Goal: Transaction & Acquisition: Purchase product/service

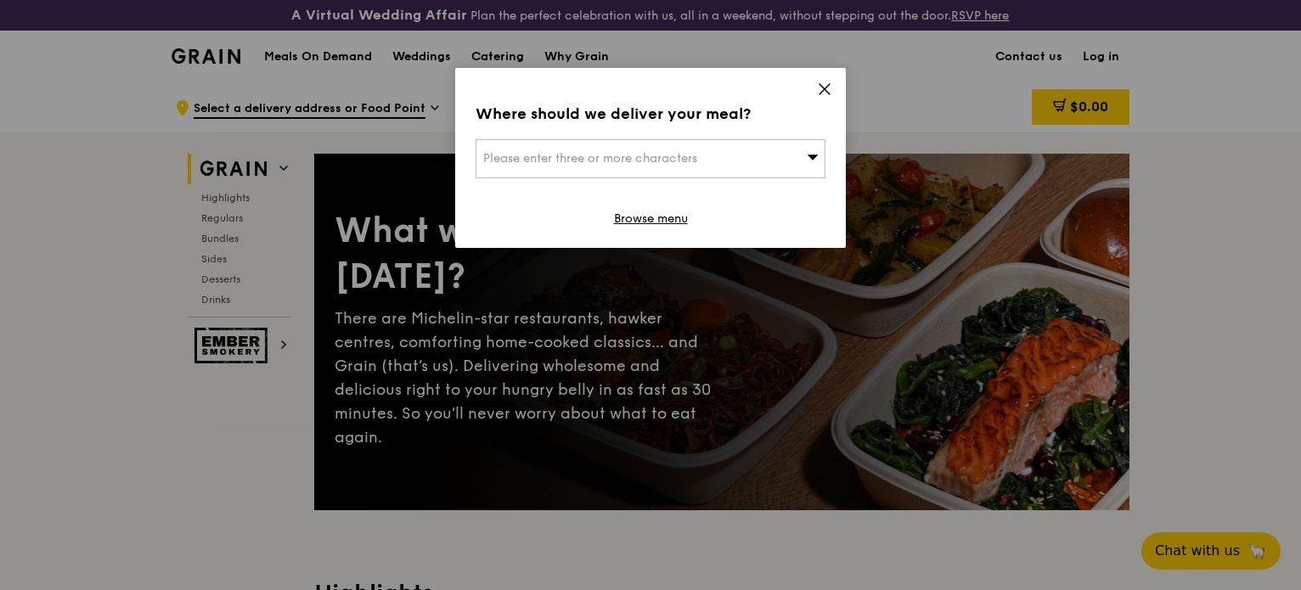
click at [754, 148] on div "Please enter three or more characters" at bounding box center [650, 158] width 350 height 39
click at [817, 93] on icon at bounding box center [824, 88] width 15 height 15
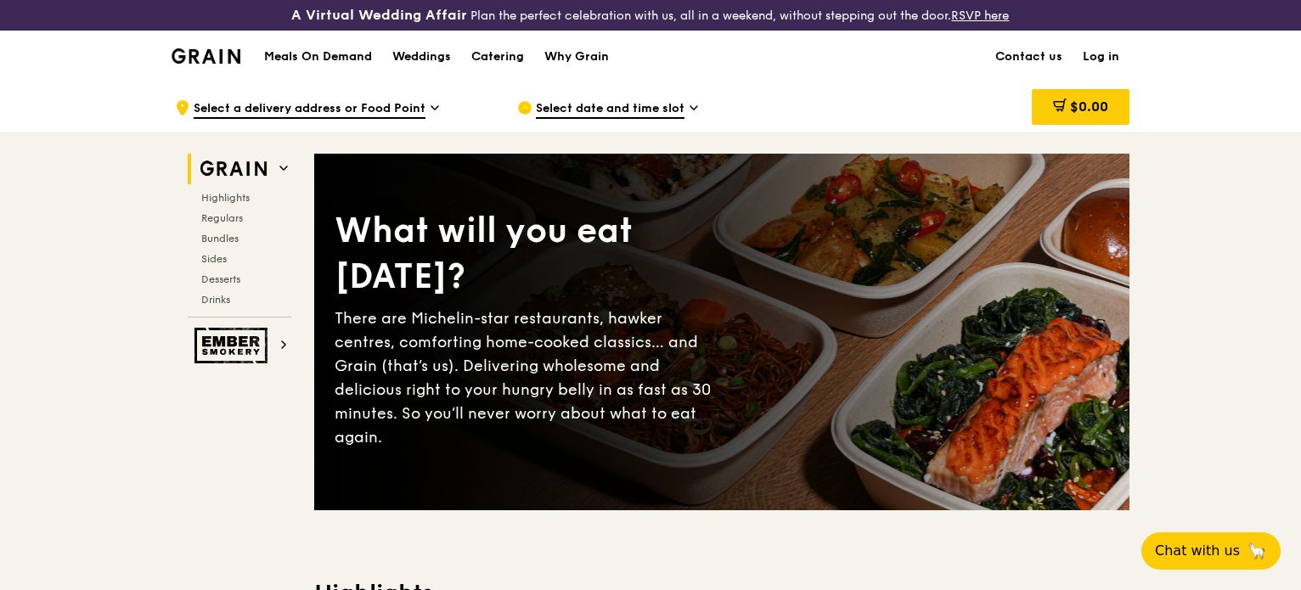
click at [685, 104] on div "Select date and time slot" at bounding box center [674, 107] width 315 height 51
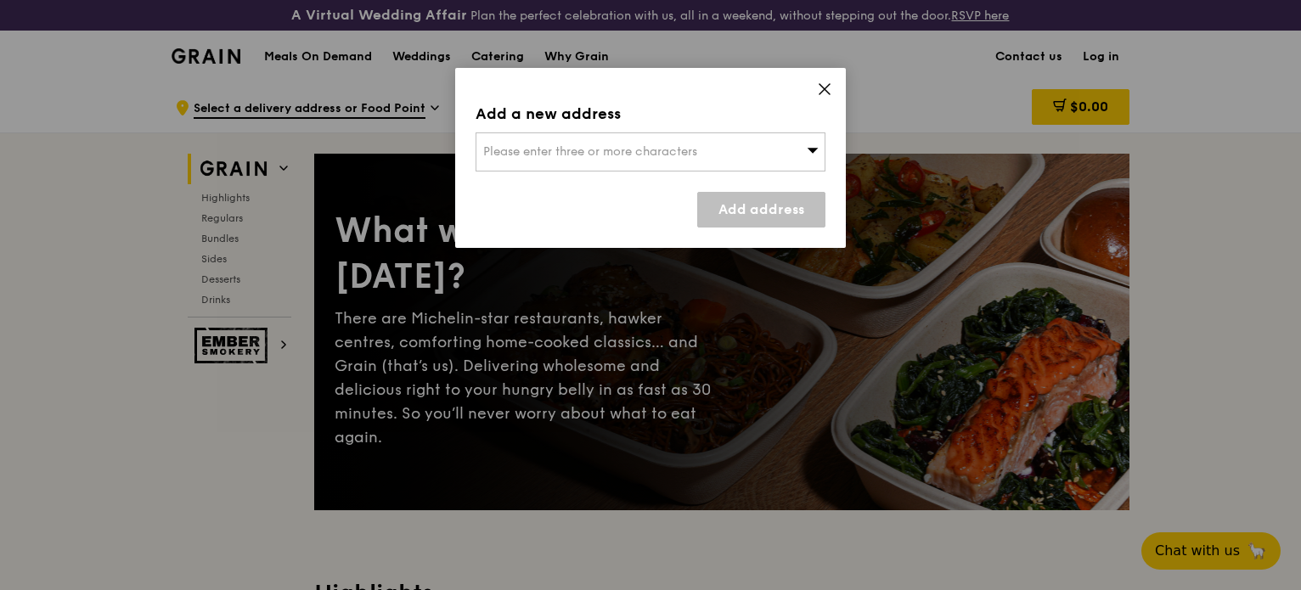
click at [622, 143] on div "Please enter three or more characters" at bounding box center [650, 151] width 350 height 39
click at [650, 149] on input "search" at bounding box center [650, 151] width 348 height 37
paste input "599494"
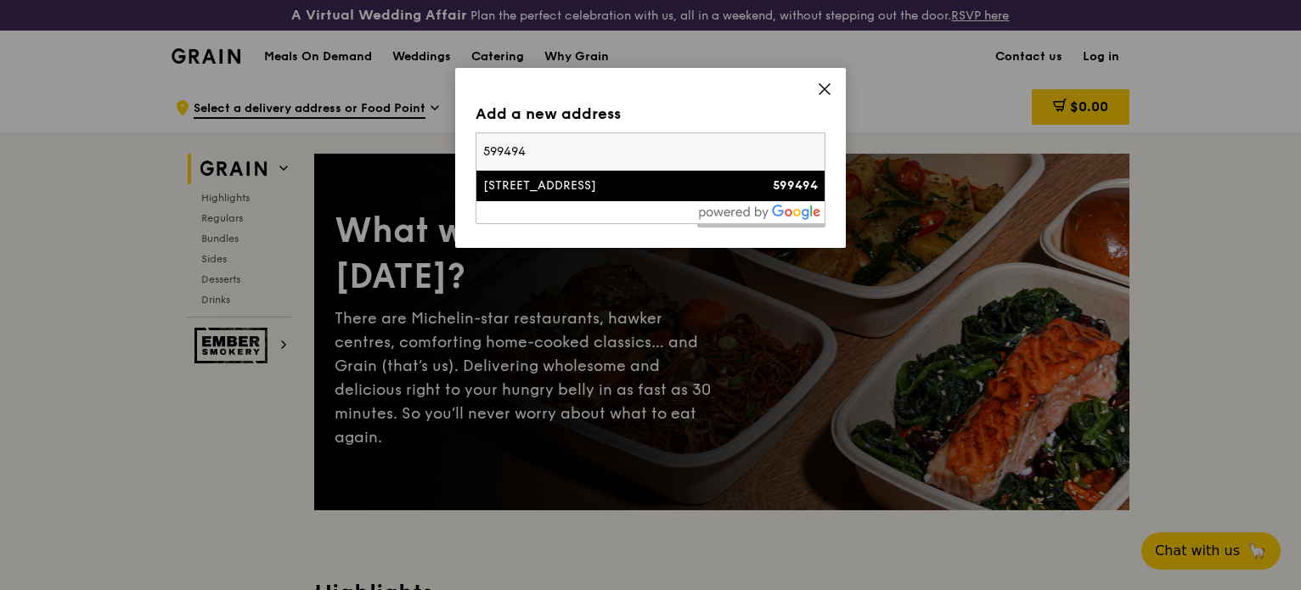
type input "599494"
click at [575, 187] on div "[STREET_ADDRESS]" at bounding box center [608, 185] width 251 height 17
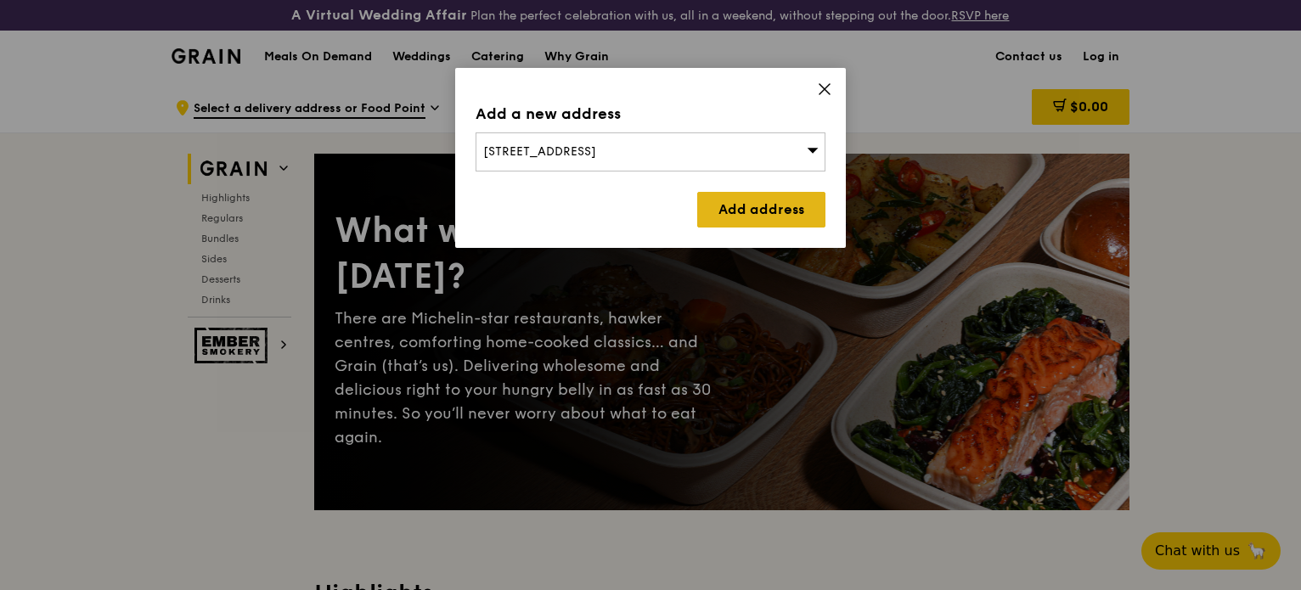
click at [760, 207] on link "Add address" at bounding box center [761, 210] width 128 height 36
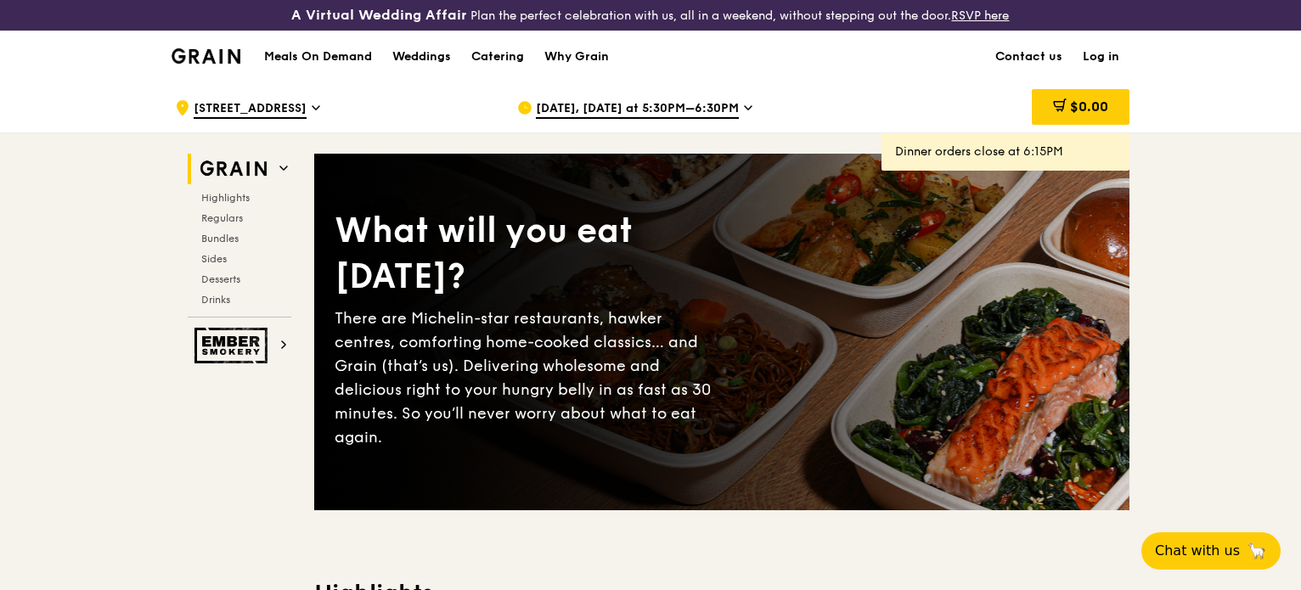
click at [688, 104] on span "[DATE], [DATE] at 5:30PM–6:30PM" at bounding box center [637, 109] width 203 height 19
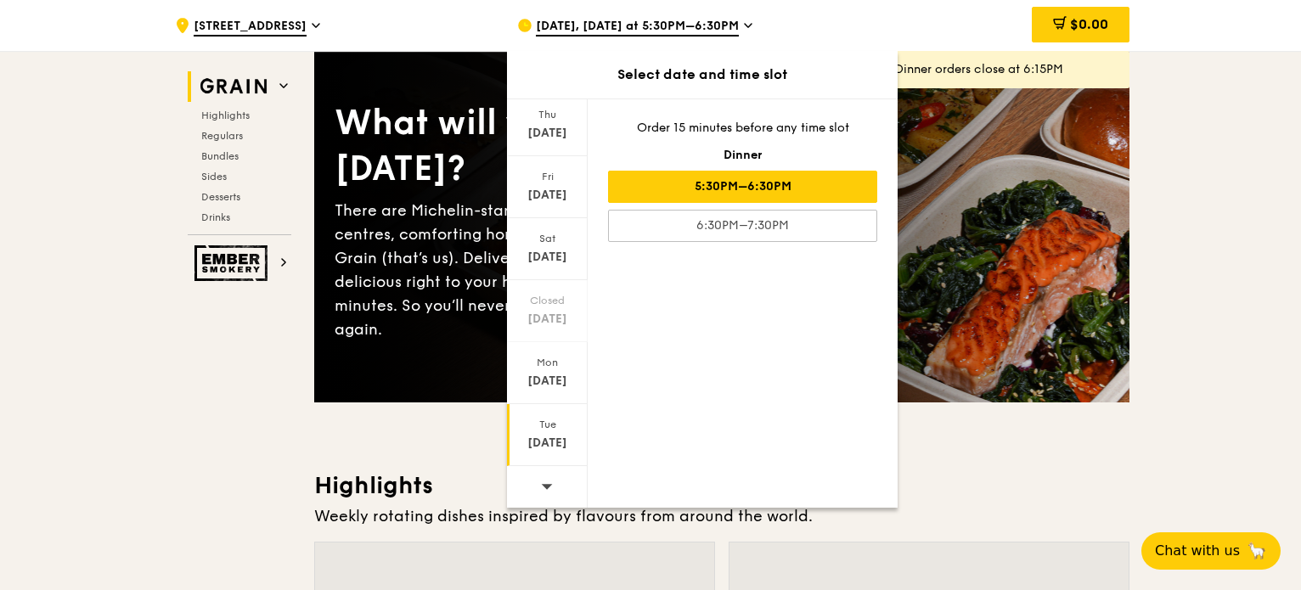
scroll to position [108, 0]
click at [541, 476] on span at bounding box center [547, 486] width 12 height 40
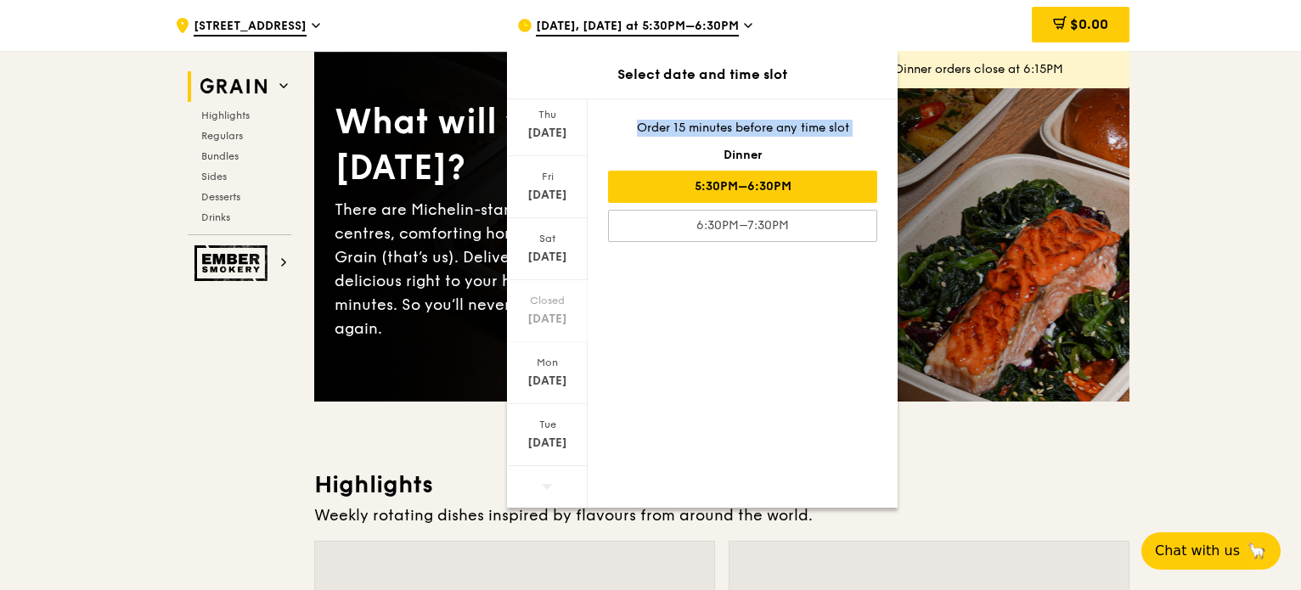
click at [541, 476] on span at bounding box center [547, 486] width 12 height 40
click at [557, 491] on div at bounding box center [547, 487] width 81 height 43
click at [548, 439] on div "[DATE]" at bounding box center [547, 443] width 76 height 17
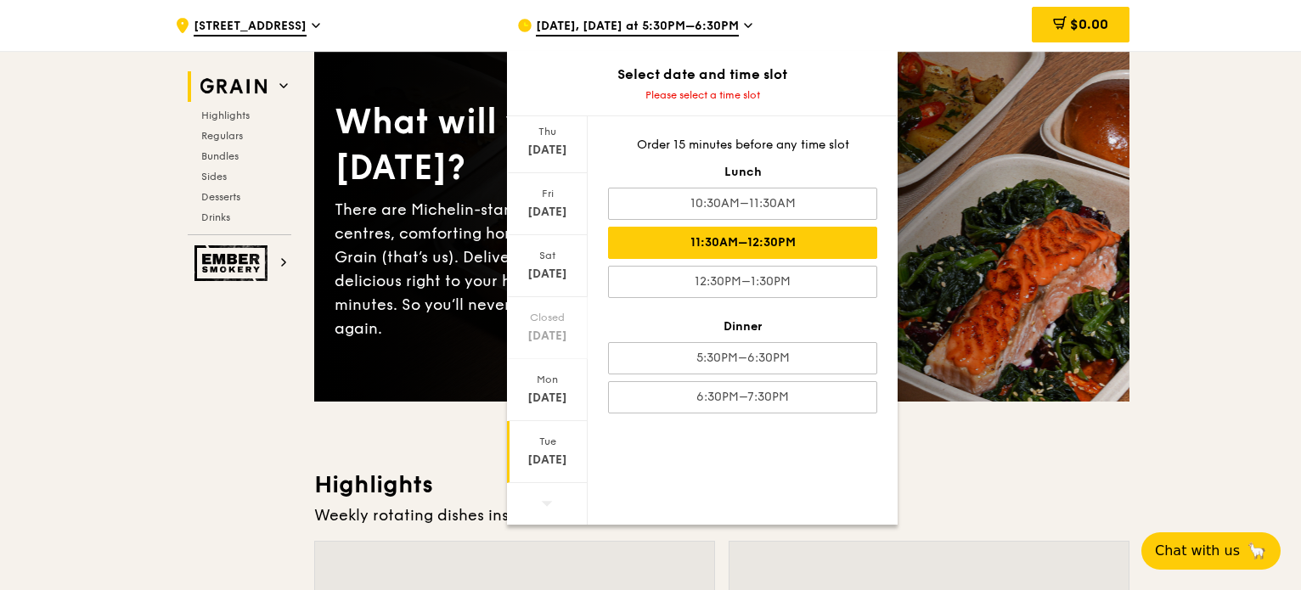
click at [766, 247] on div "11:30AM–12:30PM" at bounding box center [742, 243] width 269 height 32
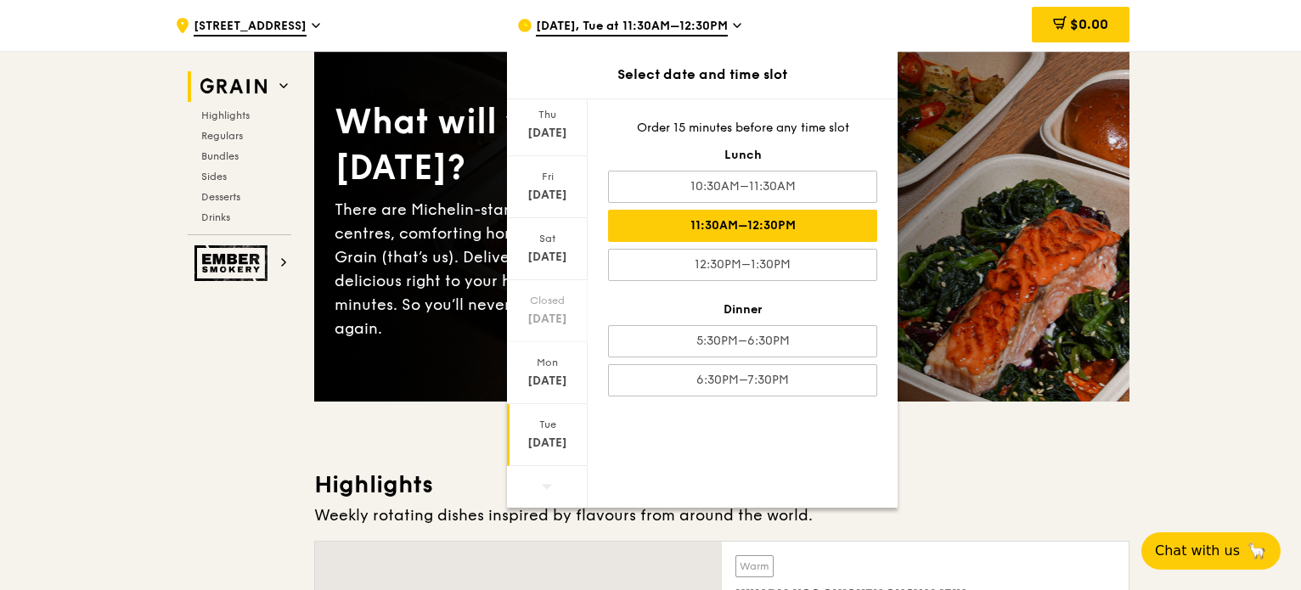
click at [733, 20] on icon at bounding box center [737, 25] width 8 height 15
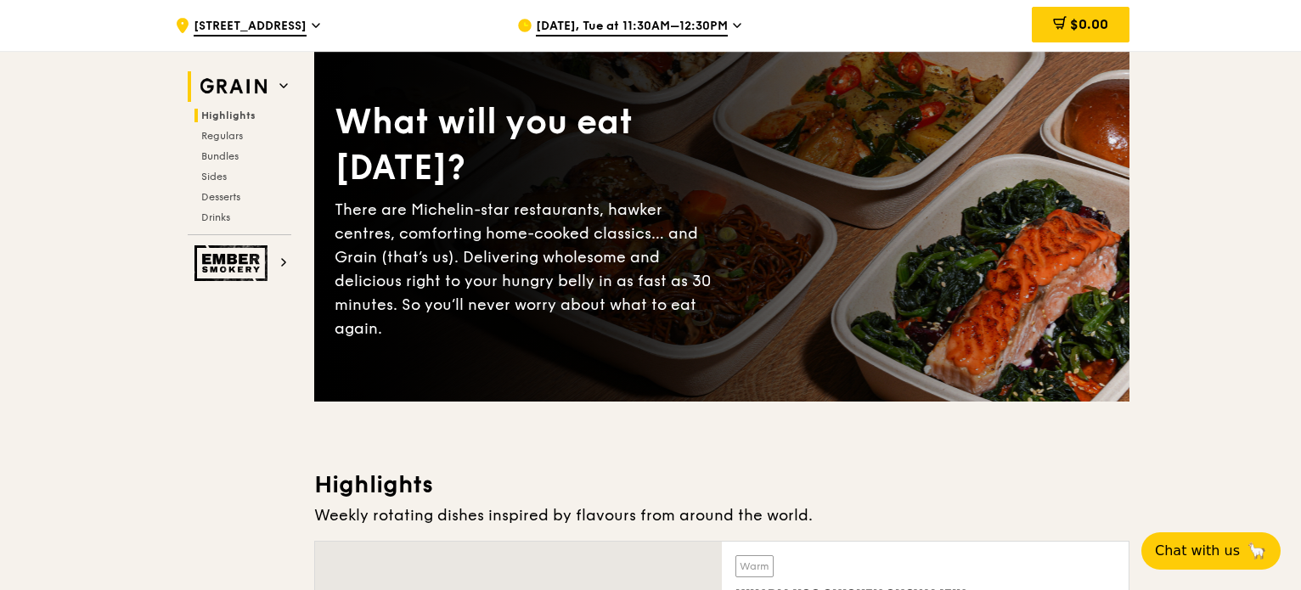
click at [230, 114] on span "Highlights" at bounding box center [228, 116] width 54 height 12
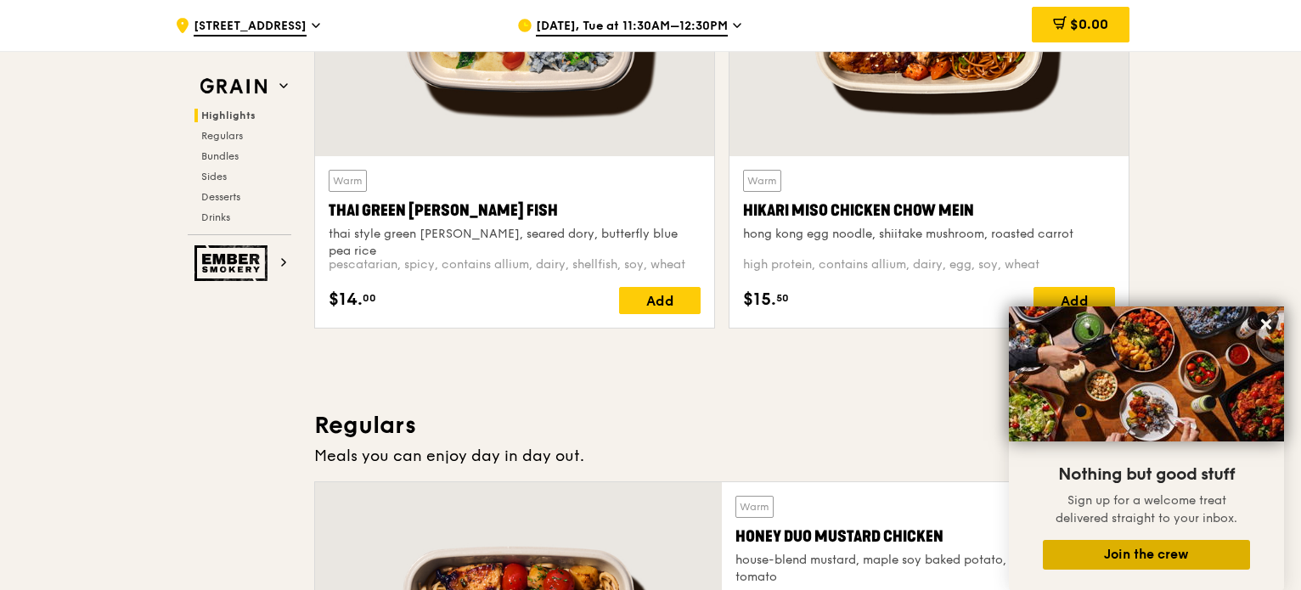
scroll to position [1104, 0]
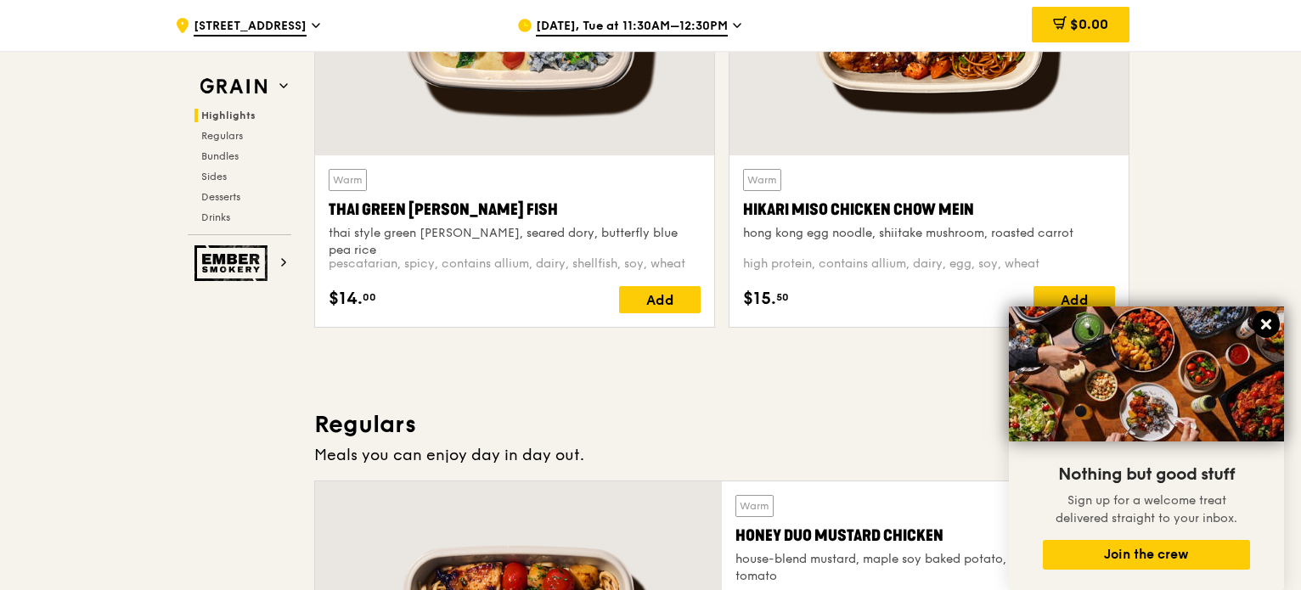
click at [1262, 321] on icon at bounding box center [1266, 324] width 10 height 10
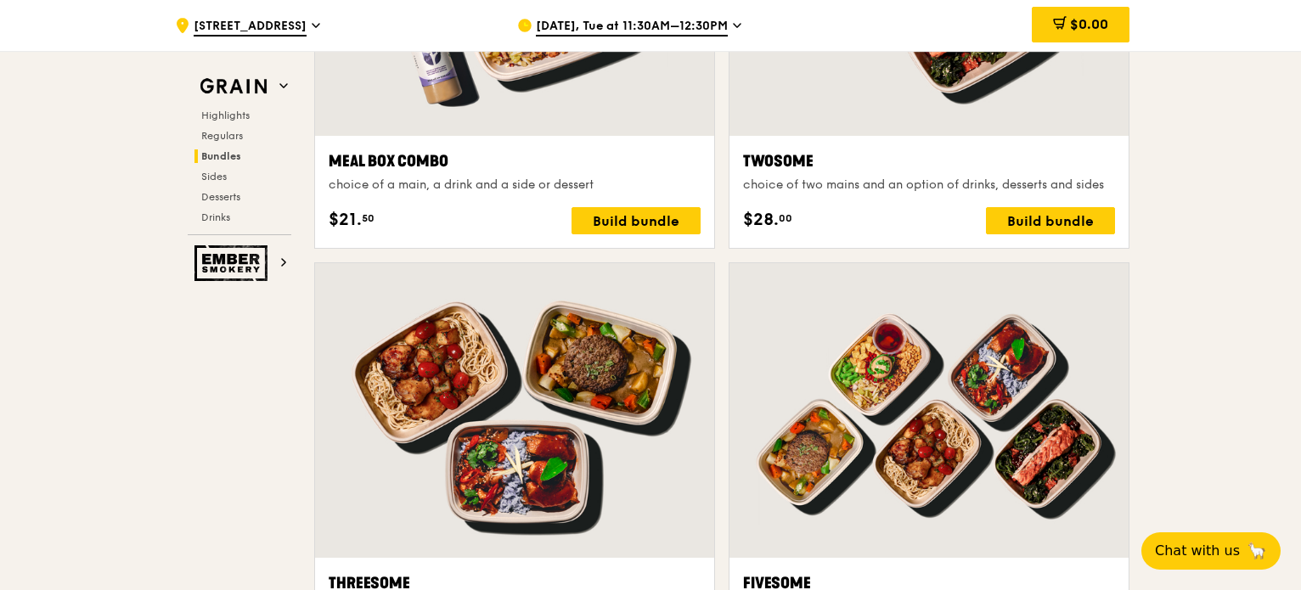
scroll to position [3134, 0]
